Goal: Entertainment & Leisure: Consume media (video, audio)

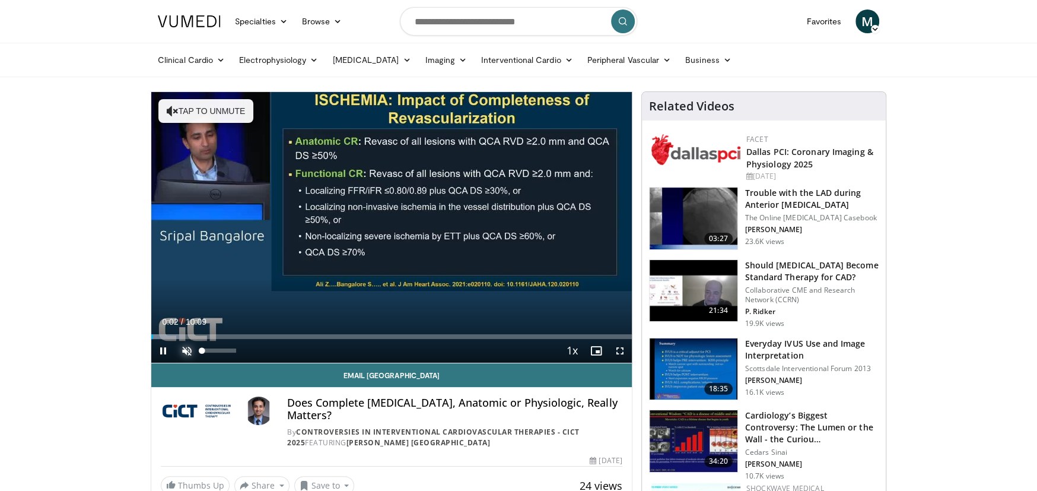
click at [183, 345] on span "Video Player" at bounding box center [187, 351] width 24 height 24
drag, startPoint x: 231, startPoint y: 349, endPoint x: 217, endPoint y: 352, distance: 14.0
click at [217, 352] on div "46%" at bounding box center [219, 350] width 34 height 4
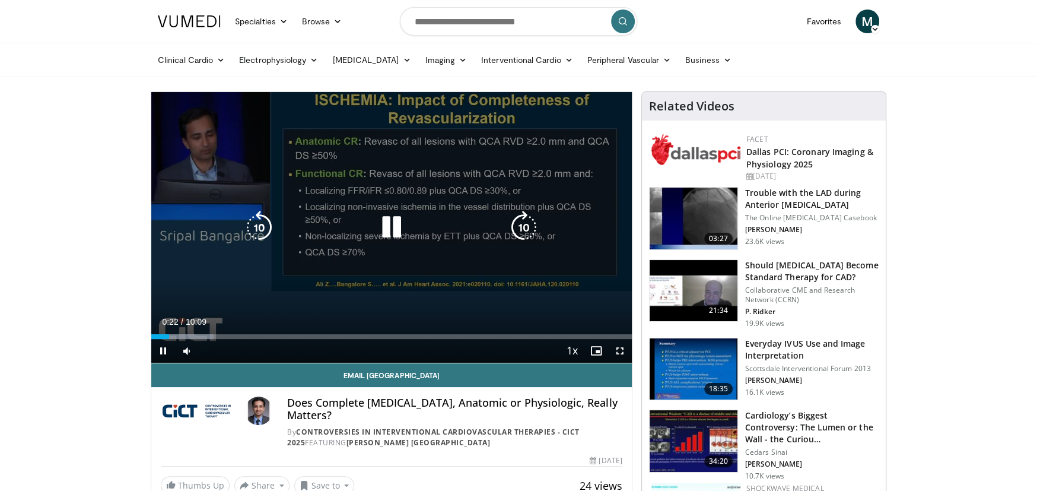
click at [217, 349] on div "Current Time 0:22 / Duration 10:09 Pause Skip Backward Skip Forward Mute 51% Lo…" at bounding box center [391, 351] width 480 height 24
drag, startPoint x: 222, startPoint y: 348, endPoint x: 234, endPoint y: 348, distance: 11.9
click at [234, 348] on div "96%" at bounding box center [219, 350] width 34 height 4
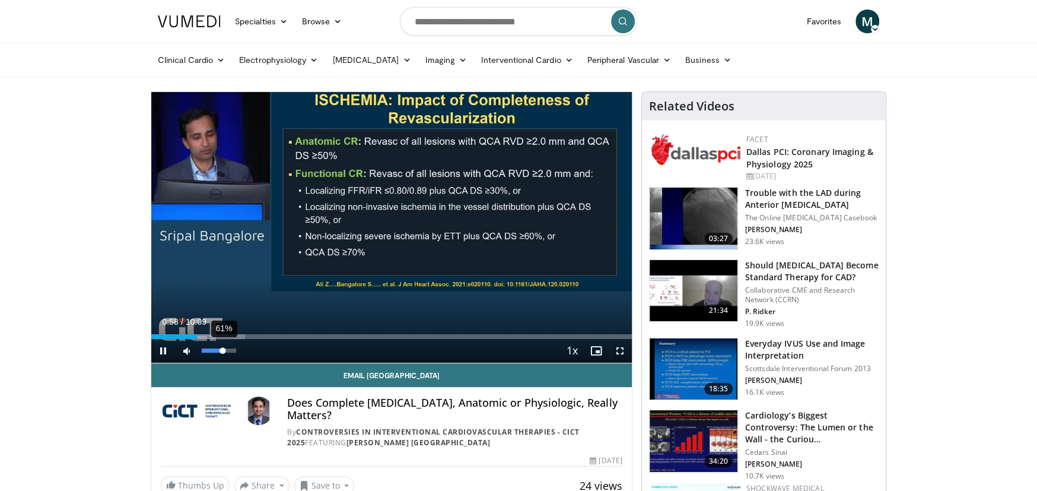
click at [222, 349] on div "61%" at bounding box center [219, 350] width 34 height 4
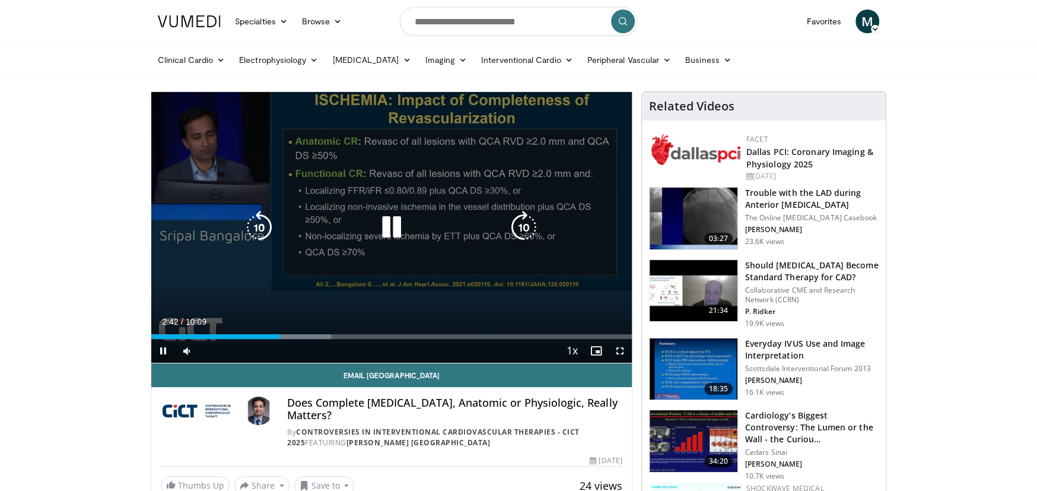
click at [394, 226] on icon "Video Player" at bounding box center [391, 227] width 33 height 33
